Goal: Information Seeking & Learning: Learn about a topic

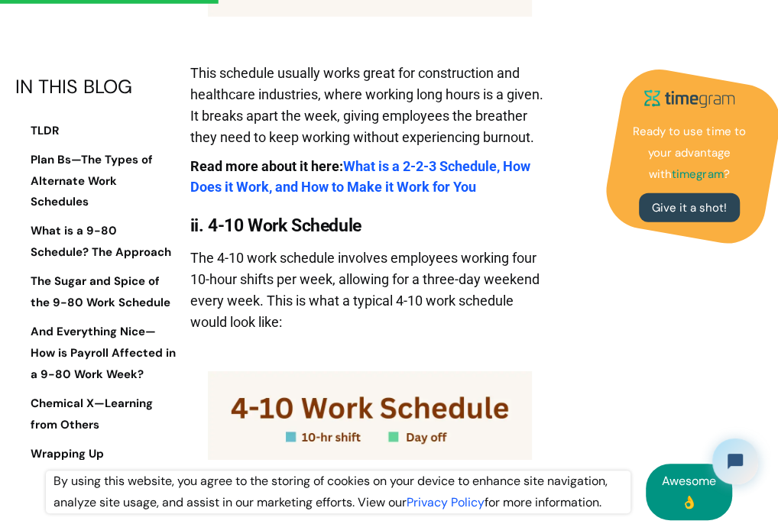
scroll to position [2141, 0]
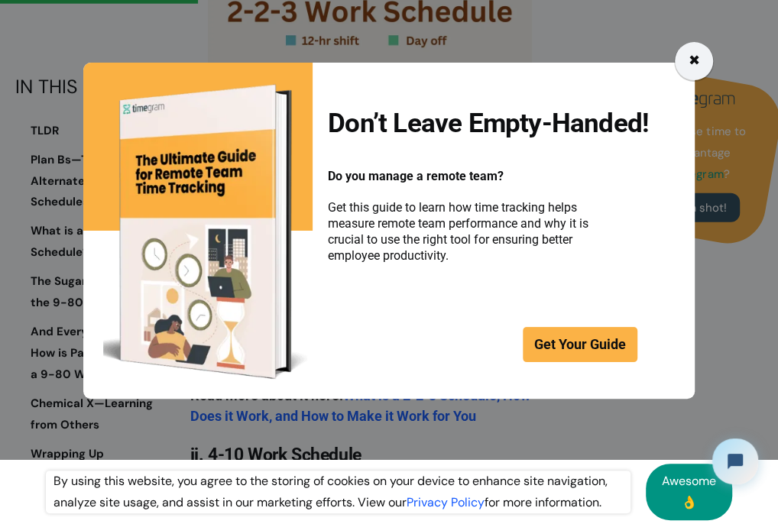
click at [700, 61] on div "✖" at bounding box center [694, 61] width 38 height 38
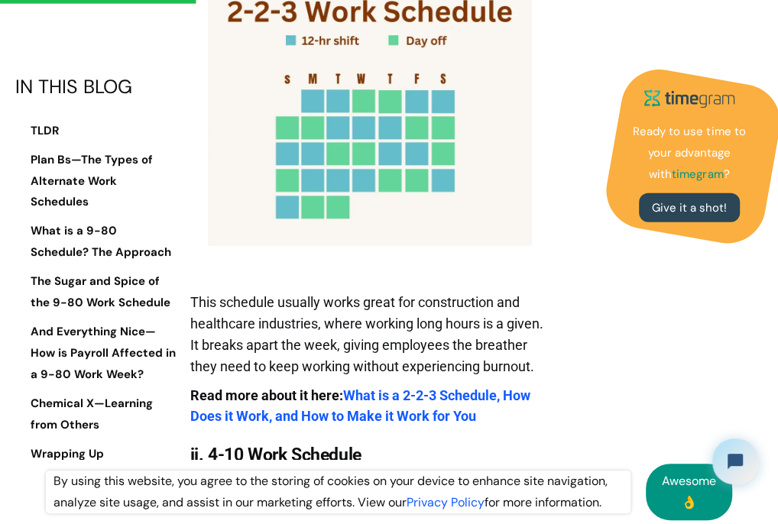
drag, startPoint x: 187, startPoint y: 131, endPoint x: 190, endPoint y: 140, distance: 9.9
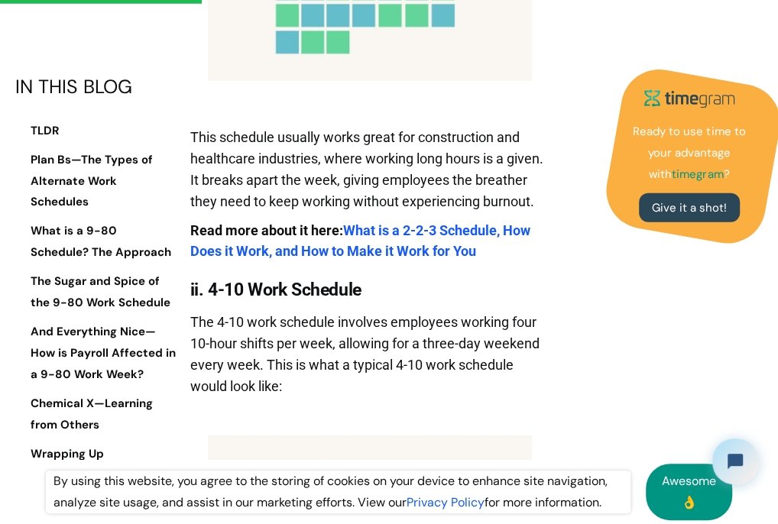
scroll to position [2523, 0]
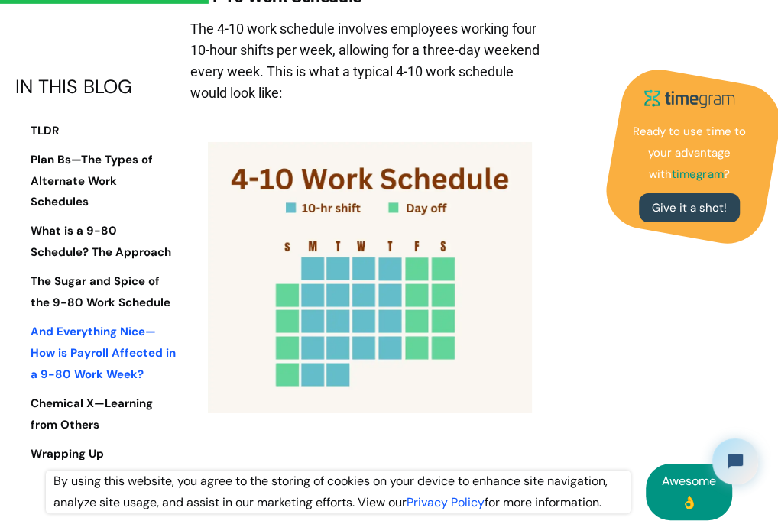
click at [111, 322] on link "And Everything Nice—How is Payroll Affected in a 9-80 Work Week?" at bounding box center [96, 354] width 162 height 64
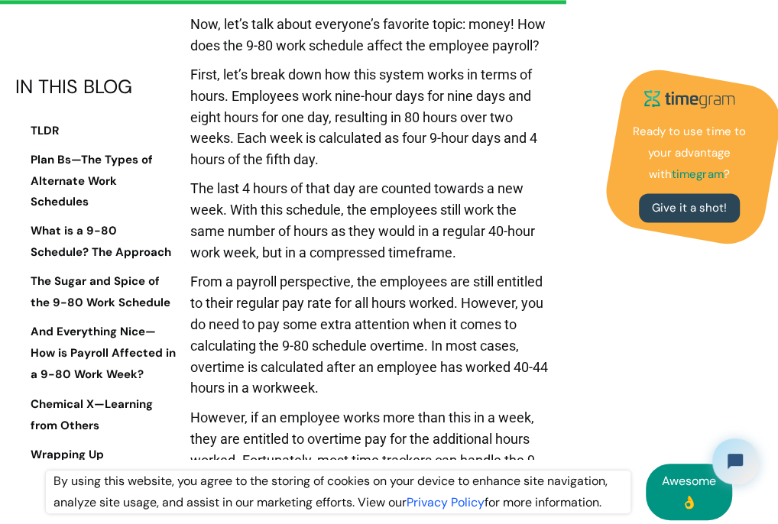
scroll to position [6898, 0]
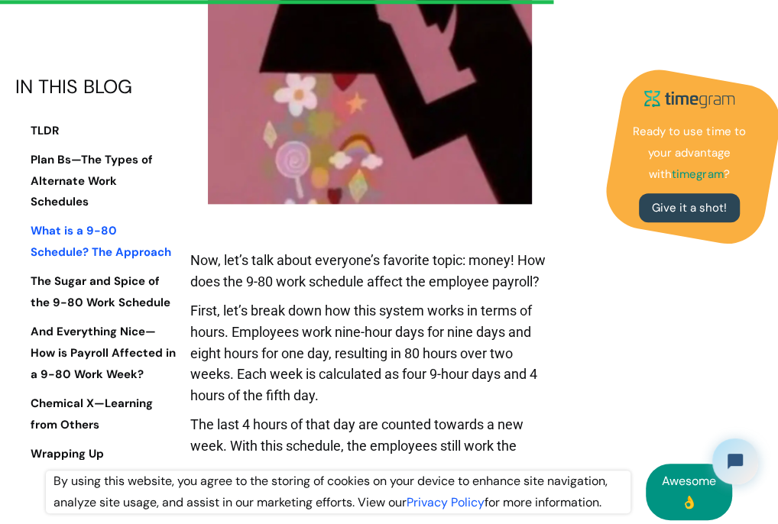
click at [111, 224] on strong "What is a 9-80 Schedule? The Approach" at bounding box center [101, 242] width 141 height 37
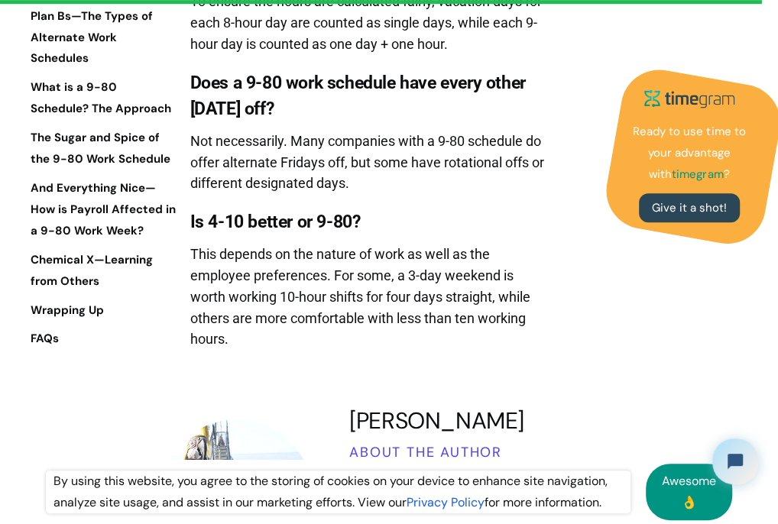
scroll to position [9491, 0]
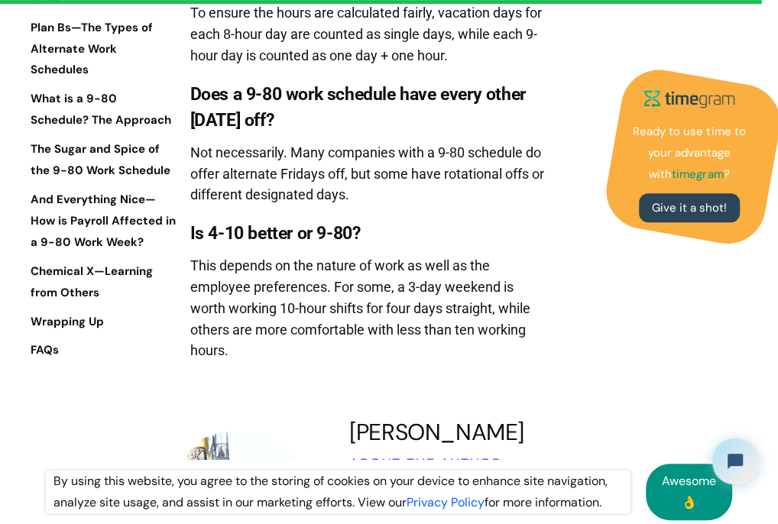
scroll to position [6745, 0]
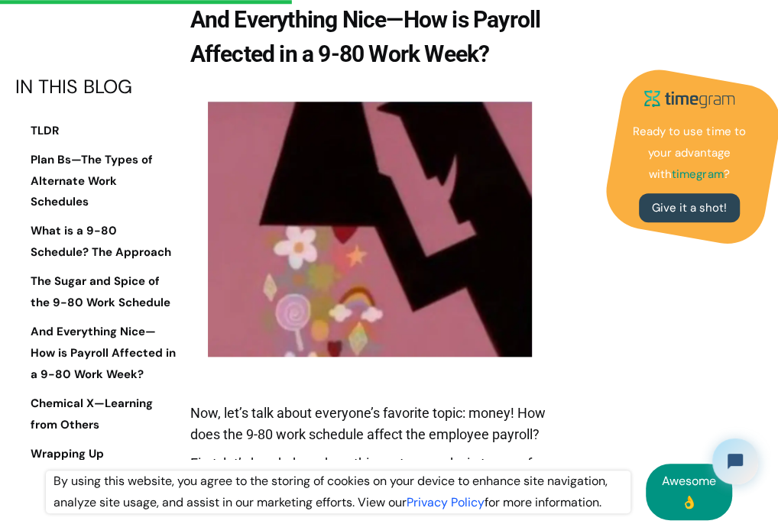
scroll to position [2599, 0]
